Goal: Go to known website: Access a specific website the user already knows

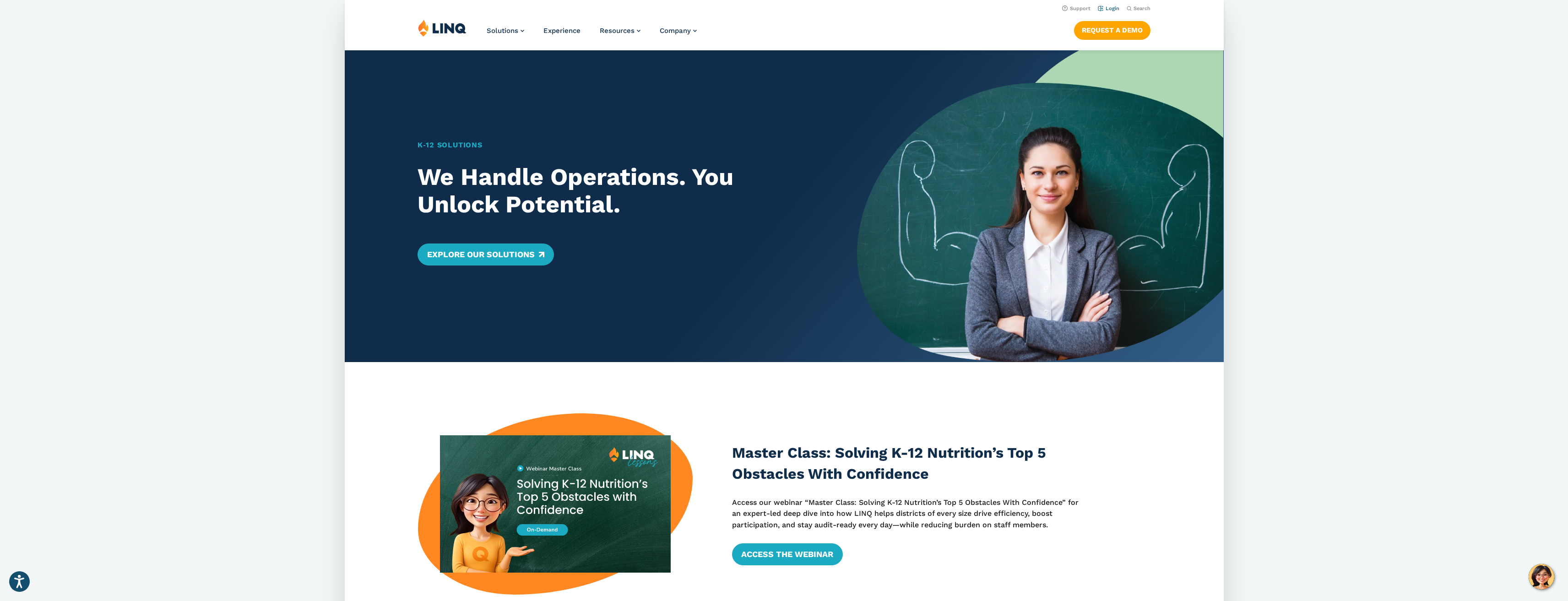
click at [1107, 7] on link "Login" at bounding box center [1108, 9] width 21 height 6
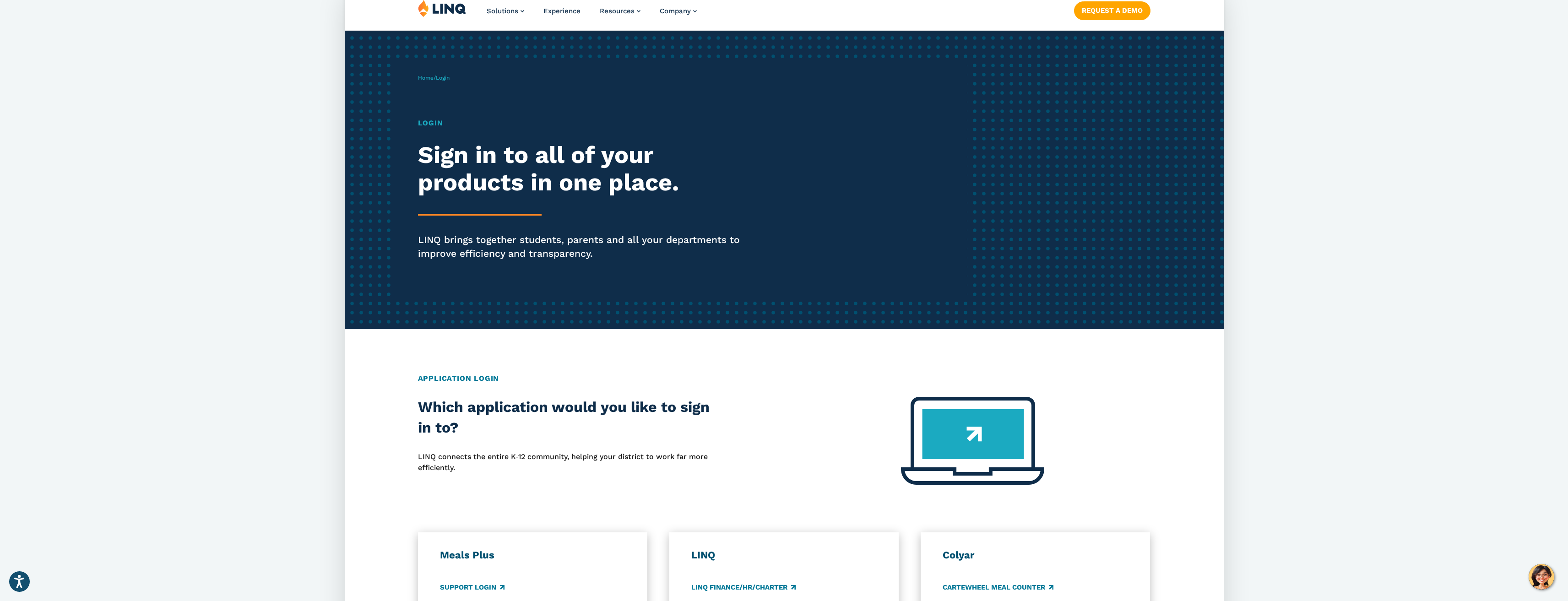
scroll to position [229, 0]
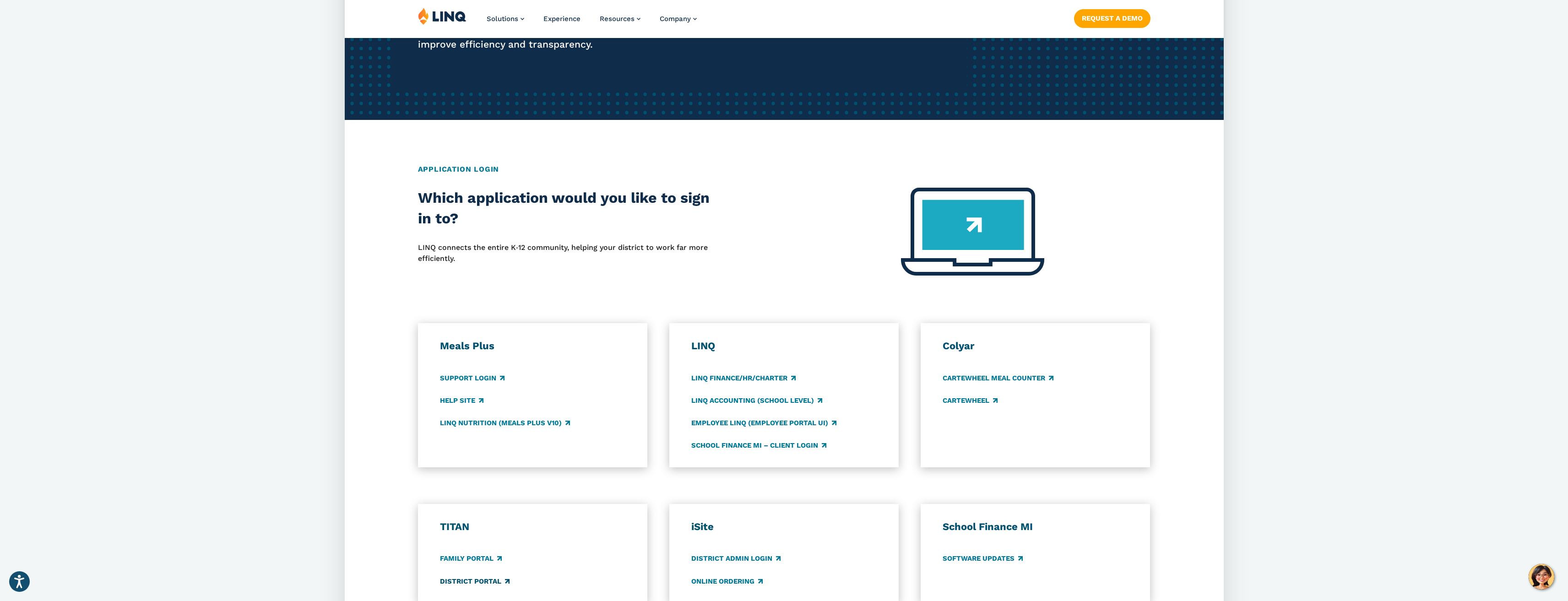
click at [471, 577] on link "District Portal" at bounding box center [475, 581] width 69 height 10
